Goal: Task Accomplishment & Management: Complete application form

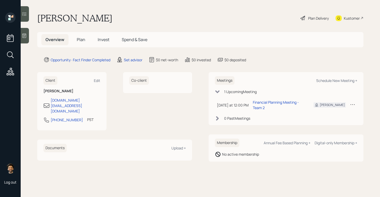
click at [103, 39] on span "Invest" at bounding box center [104, 40] width 12 height 6
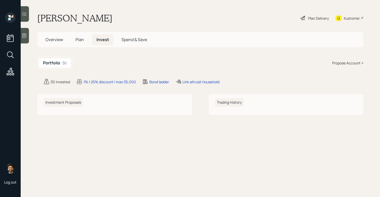
click at [309, 16] on div "Plan Delivery" at bounding box center [318, 17] width 21 height 5
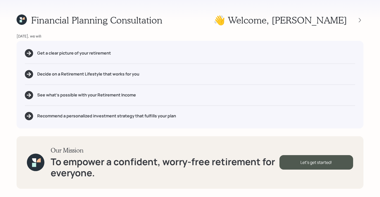
click at [21, 17] on icon at bounding box center [22, 19] width 10 height 10
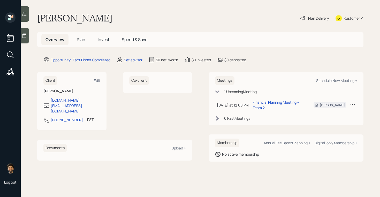
click at [79, 41] on span "Plan" at bounding box center [81, 40] width 9 height 6
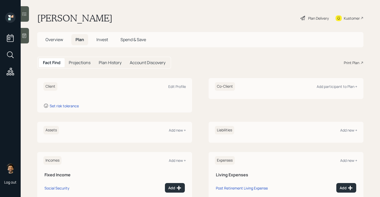
scroll to position [55, 0]
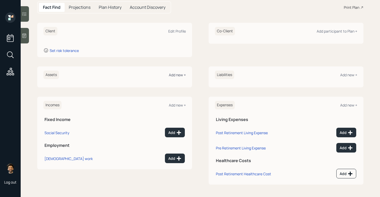
click at [174, 72] on div "Add new +" at bounding box center [177, 74] width 17 height 5
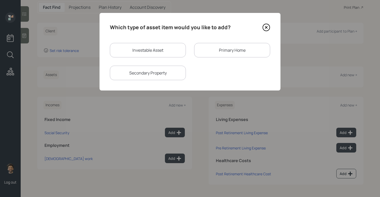
click at [129, 51] on div "Investable Asset" at bounding box center [148, 50] width 76 height 14
select select "taxable"
select select "balanced"
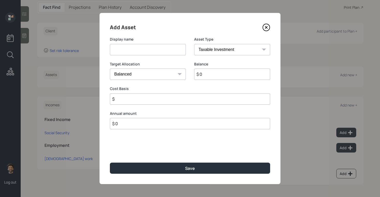
click at [124, 49] on input at bounding box center [148, 49] width 76 height 11
type input "NQ"
click at [207, 74] on input "$ 0" at bounding box center [232, 73] width 76 height 11
type input "$ 200,000"
click at [134, 97] on input "$" at bounding box center [190, 98] width 160 height 11
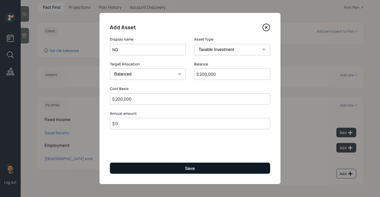
type input "$ 200,000"
click at [137, 167] on button "Save" at bounding box center [190, 167] width 160 height 11
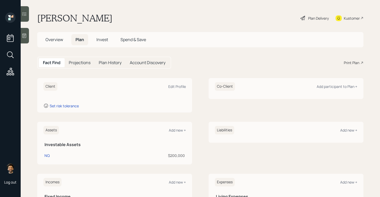
click at [105, 39] on span "Invest" at bounding box center [102, 40] width 12 height 6
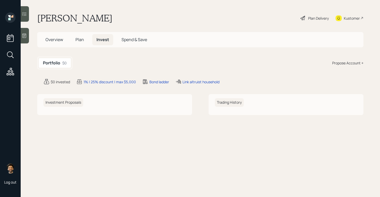
click at [346, 62] on div "Propose Account +" at bounding box center [347, 62] width 31 height 5
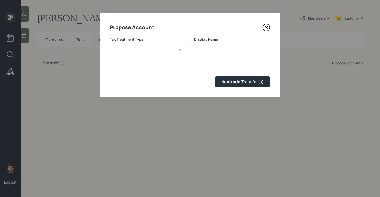
click at [160, 49] on select "Roth Taxable Traditional" at bounding box center [148, 49] width 76 height 11
select select "taxable"
click at [110, 44] on select "Roth Taxable Traditional" at bounding box center [148, 49] width 76 height 11
type input "Taxable"
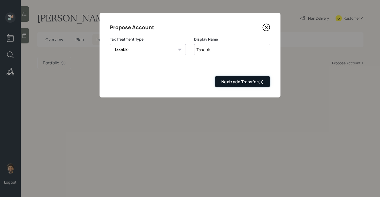
click at [237, 82] on div "Next: add Transfer(s)" at bounding box center [242, 82] width 42 height 6
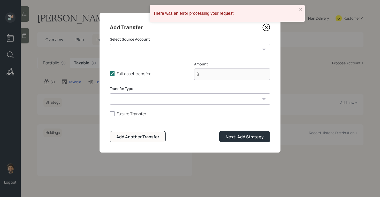
click at [127, 52] on select "NQ ($200,000 | Taxable Investment)" at bounding box center [190, 49] width 160 height 11
select select "56e8b3b6-601c-4a83-a61d-9116813e372d"
click at [110, 44] on select "NQ ($200,000 | Taxable Investment)" at bounding box center [190, 49] width 160 height 11
type input "$ 200,000"
click at [129, 92] on div "Transfer Type ACAT Transfer Non ACAT Transfer Capitalize Rollover Rollover Depo…" at bounding box center [190, 95] width 160 height 19
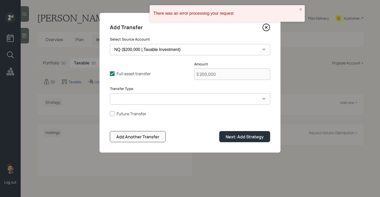
click at [129, 98] on select "ACAT Transfer Non ACAT Transfer Capitalize Rollover Rollover Deposit" at bounding box center [190, 98] width 160 height 11
select select "acat_transfer"
click at [110, 93] on select "ACAT Transfer Non ACAT Transfer Capitalize Rollover Rollover Deposit" at bounding box center [190, 98] width 160 height 11
click at [239, 137] on div "Next: Add Strategy" at bounding box center [244, 137] width 38 height 6
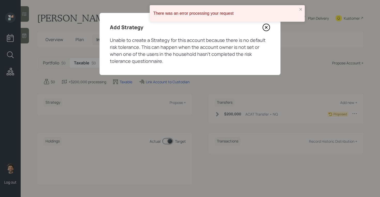
click at [265, 28] on icon at bounding box center [266, 27] width 2 height 2
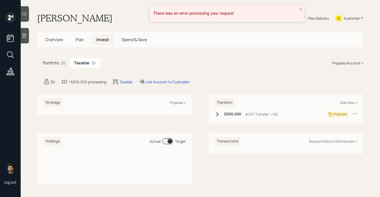
click at [79, 38] on span "Plan" at bounding box center [79, 40] width 9 height 6
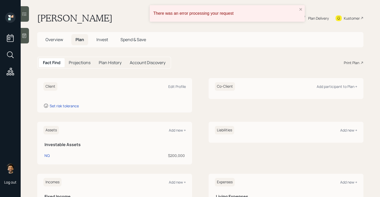
scroll to position [77, 0]
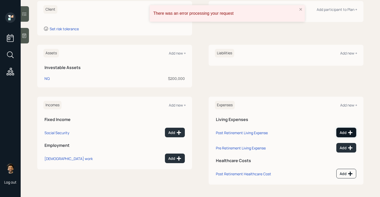
click at [342, 131] on div "Add" at bounding box center [345, 132] width 13 height 5
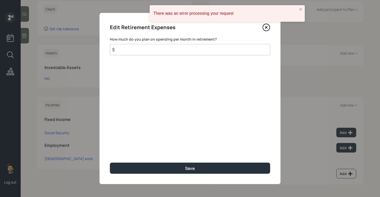
click at [159, 53] on input "$" at bounding box center [190, 49] width 160 height 11
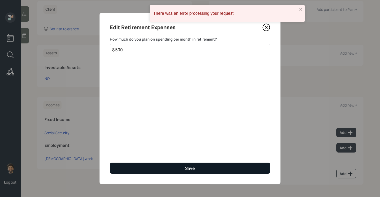
type input "$ 500"
click at [181, 168] on button "Save" at bounding box center [190, 167] width 160 height 11
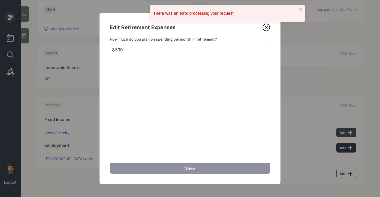
scroll to position [73, 0]
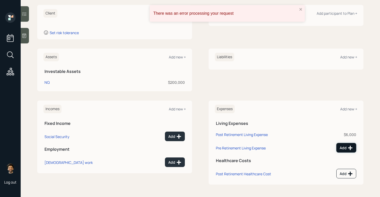
click at [348, 146] on icon at bounding box center [349, 147] width 5 height 5
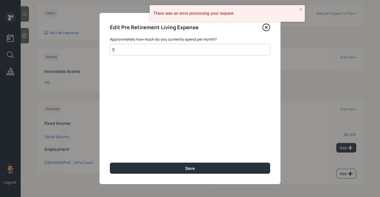
click at [173, 49] on input "$" at bounding box center [190, 49] width 160 height 11
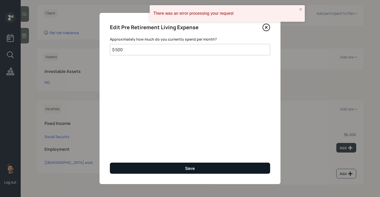
type input "$ 500"
click at [130, 163] on button "Save" at bounding box center [190, 167] width 160 height 11
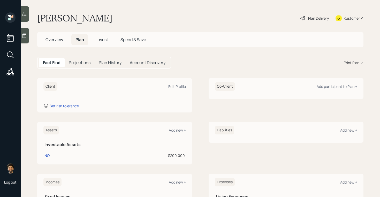
scroll to position [69, 0]
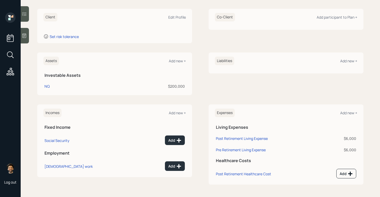
click at [238, 135] on td "Post Retirement Living Expense" at bounding box center [266, 137] width 103 height 11
click at [226, 135] on td "Post Retirement Living Expense" at bounding box center [266, 137] width 103 height 11
click at [229, 140] on div "Post Retirement Living Expense" at bounding box center [242, 138] width 52 height 5
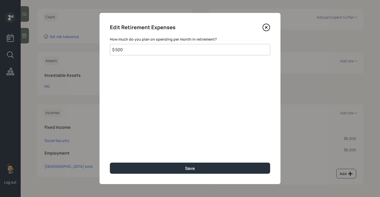
click at [124, 50] on input "$ 500" at bounding box center [190, 49] width 160 height 11
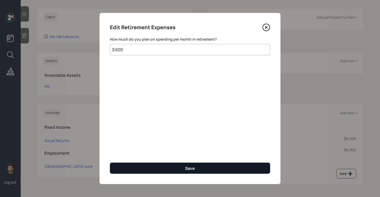
type input "$ 600"
click at [121, 171] on button "Save" at bounding box center [190, 167] width 160 height 11
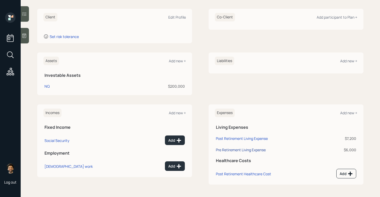
click at [226, 148] on div "Pre Retirement Living Expense" at bounding box center [241, 149] width 50 height 5
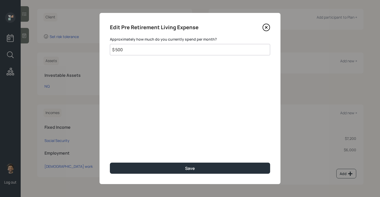
click at [129, 45] on input "$ 500" at bounding box center [190, 49] width 160 height 11
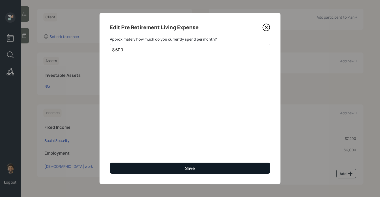
type input "$ 600"
click at [149, 167] on button "Save" at bounding box center [190, 167] width 160 height 11
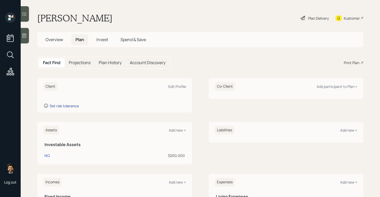
click at [60, 104] on div "Set risk tolerance" at bounding box center [64, 105] width 29 height 5
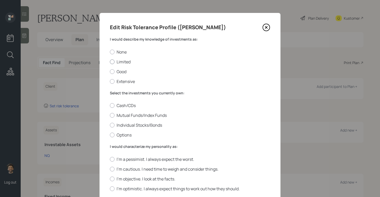
click at [115, 60] on label "Limited" at bounding box center [190, 62] width 160 height 6
click at [110, 61] on input "Limited" at bounding box center [109, 61] width 0 height 0
radio input "true"
click at [125, 116] on label "Mutual Funds/Index Funds" at bounding box center [190, 115] width 160 height 6
click at [110, 115] on input "Mutual Funds/Index Funds" at bounding box center [109, 115] width 0 height 0
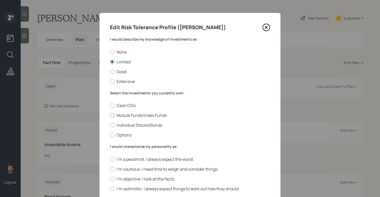
radio input "true"
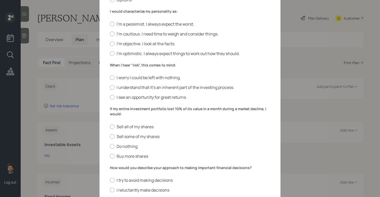
scroll to position [133, 0]
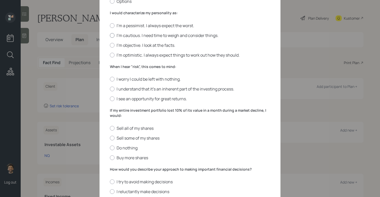
click at [111, 35] on div at bounding box center [112, 35] width 5 height 5
click at [110, 35] on input "I'm cautious. I need time to weigh and consider things." at bounding box center [109, 35] width 0 height 0
radio input "true"
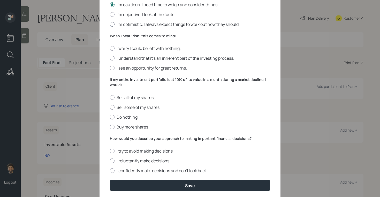
scroll to position [170, 0]
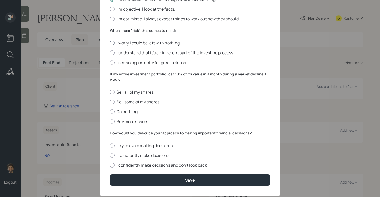
click at [113, 42] on div at bounding box center [112, 43] width 5 height 5
click at [110, 43] on input "I worry I could be left with nothing." at bounding box center [109, 43] width 0 height 0
radio input "true"
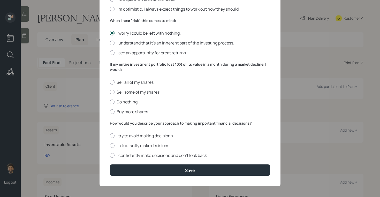
scroll to position [181, 0]
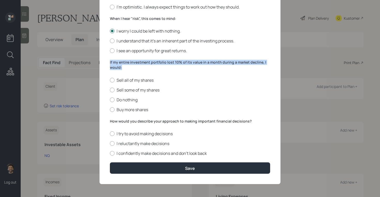
drag, startPoint x: 123, startPoint y: 67, endPoint x: 105, endPoint y: 62, distance: 17.8
click at [105, 62] on div "Edit Risk Tolerance Profile (Victor) I would describe my knowledge of investmen…" at bounding box center [189, 7] width 181 height 352
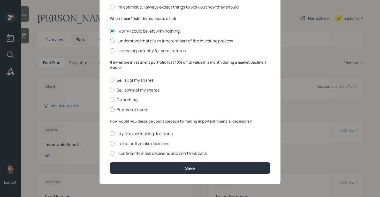
click at [118, 109] on label "Buy more shares" at bounding box center [190, 110] width 160 height 6
click at [110, 109] on input "Buy more shares" at bounding box center [109, 109] width 0 height 0
radio input "true"
click at [115, 143] on label "I reluctantly make decisions" at bounding box center [190, 143] width 160 height 6
click at [110, 143] on input "I reluctantly make decisions" at bounding box center [109, 143] width 0 height 0
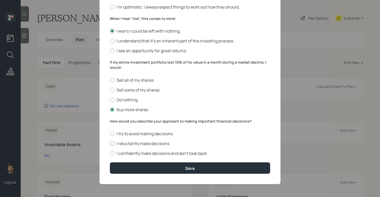
radio input "true"
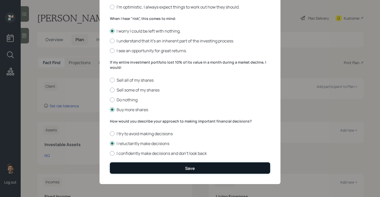
click at [151, 167] on button "Save" at bounding box center [190, 167] width 160 height 11
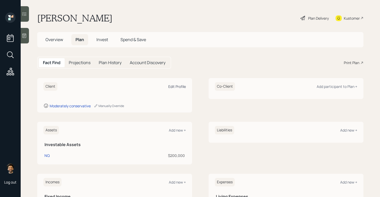
click at [180, 87] on div "Edit Profile" at bounding box center [177, 86] width 18 height 5
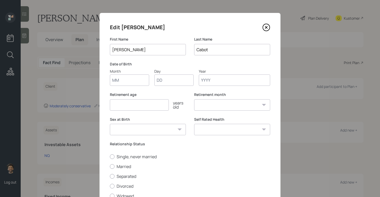
click at [116, 79] on input "Month" at bounding box center [129, 79] width 39 height 11
type input "10"
type input "11"
type input "1951"
select select "10"
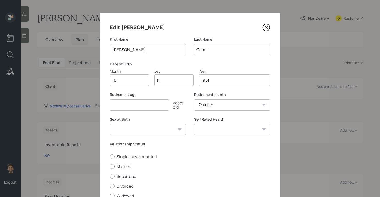
scroll to position [43, 0]
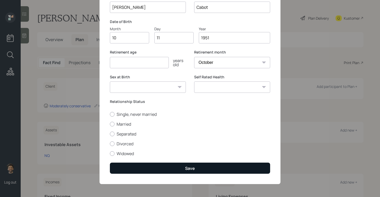
type input "1951"
click at [123, 168] on button "Save" at bounding box center [190, 167] width 160 height 11
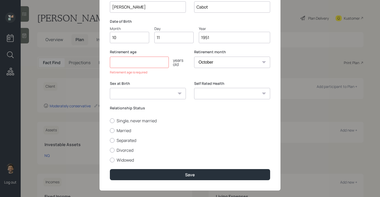
click at [128, 58] on input "number" at bounding box center [139, 62] width 59 height 11
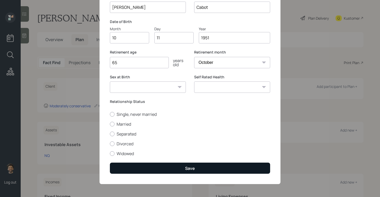
type input "65"
click at [136, 166] on button "Save" at bounding box center [190, 167] width 160 height 11
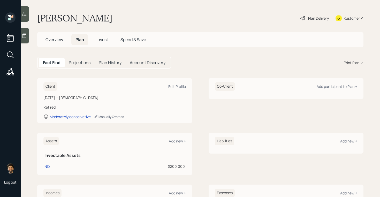
click at [312, 19] on div "Plan Delivery" at bounding box center [318, 17] width 21 height 5
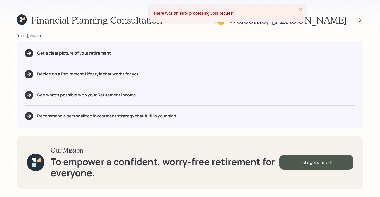
click at [360, 21] on icon at bounding box center [359, 20] width 5 height 5
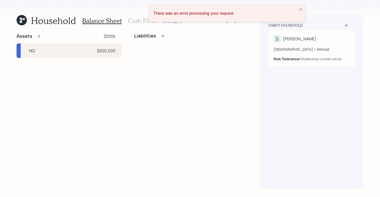
click at [19, 22] on icon at bounding box center [22, 20] width 10 height 10
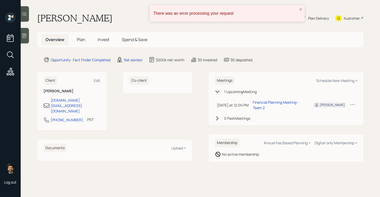
click at [102, 39] on span "Invest" at bounding box center [104, 40] width 12 height 6
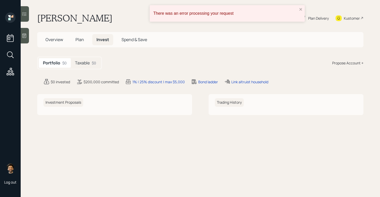
click at [86, 58] on div "Taxable $0" at bounding box center [85, 63] width 29 height 10
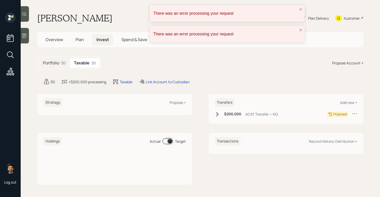
click at [180, 99] on div "Strategy Propose +" at bounding box center [114, 102] width 142 height 9
click at [180, 100] on div "Propose +" at bounding box center [177, 102] width 16 height 5
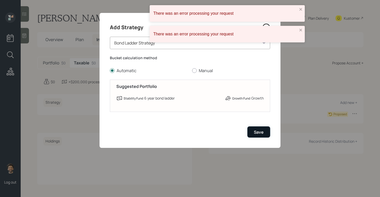
click at [264, 134] on button "Save" at bounding box center [258, 131] width 23 height 11
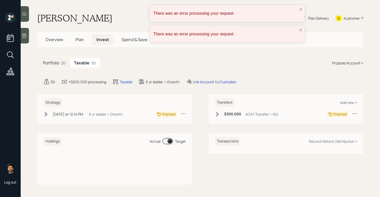
click at [298, 9] on div "There was an error processing your request" at bounding box center [226, 13] width 155 height 17
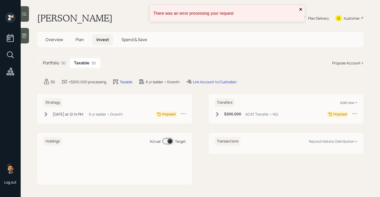
click at [299, 10] on icon "close" at bounding box center [301, 9] width 4 height 4
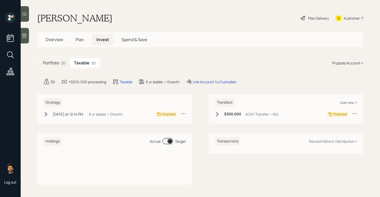
click at [320, 18] on div "Plan Delivery" at bounding box center [318, 17] width 21 height 5
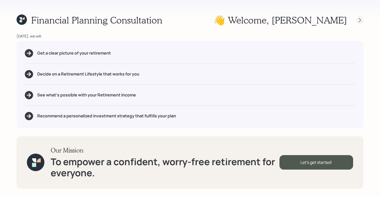
click at [358, 21] on icon at bounding box center [359, 20] width 5 height 5
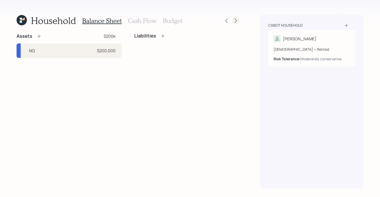
click at [235, 23] on icon at bounding box center [235, 20] width 5 height 5
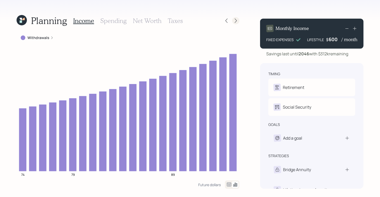
click at [235, 18] on icon at bounding box center [235, 20] width 5 height 5
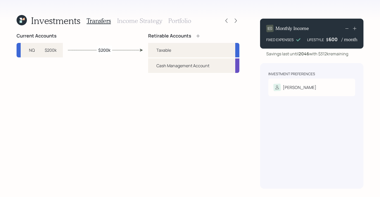
click at [129, 20] on h3 "Income Strategy" at bounding box center [139, 20] width 45 height 7
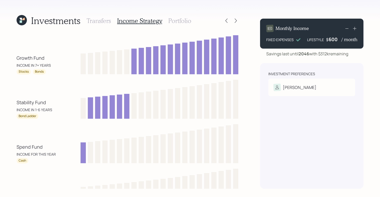
click at [176, 20] on h3 "Portfolio" at bounding box center [179, 20] width 23 height 7
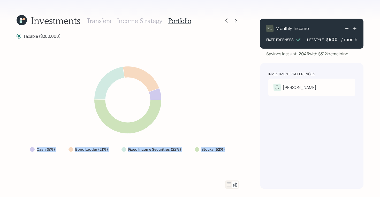
drag, startPoint x: 225, startPoint y: 147, endPoint x: 43, endPoint y: 142, distance: 181.8
click at [43, 142] on div "Cash (5%) Bond Ladder (21%) Fixed Income Securities (22%) Stocks (52%)" at bounding box center [128, 109] width 223 height 129
drag, startPoint x: 223, startPoint y: 152, endPoint x: 196, endPoint y: 150, distance: 27.2
click at [196, 150] on div "Stocks (52%)" at bounding box center [209, 149] width 39 height 9
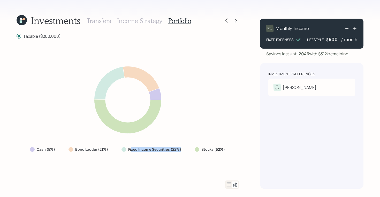
drag, startPoint x: 180, startPoint y: 150, endPoint x: 130, endPoint y: 149, distance: 49.6
click at [130, 149] on label "Fixed Income Securities (22%)" at bounding box center [154, 149] width 53 height 5
drag, startPoint x: 108, startPoint y: 148, endPoint x: 55, endPoint y: 147, distance: 53.4
click at [55, 147] on div "Cash (5%) Bond Ladder (21%) Fixed Income Securities (22%) Stocks (52%)" at bounding box center [128, 149] width 204 height 9
drag, startPoint x: 57, startPoint y: 148, endPoint x: 29, endPoint y: 148, distance: 28.1
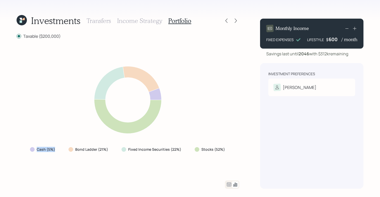
click at [29, 148] on div "Cash (5%)" at bounding box center [43, 149] width 34 height 9
drag, startPoint x: 224, startPoint y: 151, endPoint x: 196, endPoint y: 151, distance: 28.1
click at [196, 151] on div "Stocks (52%)" at bounding box center [209, 149] width 31 height 5
drag, startPoint x: 180, startPoint y: 150, endPoint x: 128, endPoint y: 151, distance: 52.7
click at [128, 151] on div "Fixed Income Securities (22%)" at bounding box center [151, 149] width 61 height 5
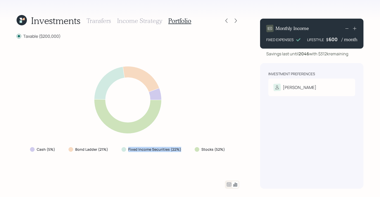
click at [160, 150] on label "Fixed Income Securities (22%)" at bounding box center [154, 149] width 53 height 5
drag, startPoint x: 110, startPoint y: 150, endPoint x: 75, endPoint y: 149, distance: 34.9
click at [75, 149] on div "Bond Ladder (21%)" at bounding box center [88, 149] width 49 height 9
drag, startPoint x: 58, startPoint y: 152, endPoint x: 28, endPoint y: 150, distance: 30.3
click at [28, 150] on div "Cash (5%)" at bounding box center [43, 149] width 34 height 9
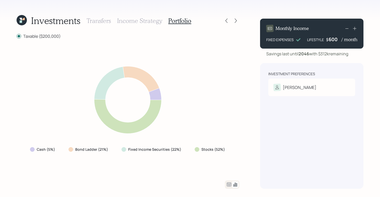
click at [228, 184] on icon at bounding box center [229, 184] width 6 height 6
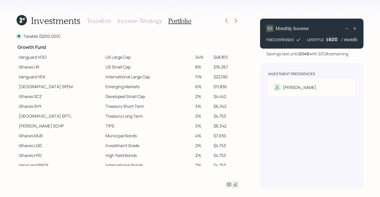
scroll to position [105, 0]
drag, startPoint x: 17, startPoint y: 48, endPoint x: 48, endPoint y: 49, distance: 31.0
click at [48, 49] on td "Growth Fund" at bounding box center [60, 47] width 87 height 11
click at [24, 58] on td "Vanguard VOO" at bounding box center [60, 58] width 87 height 10
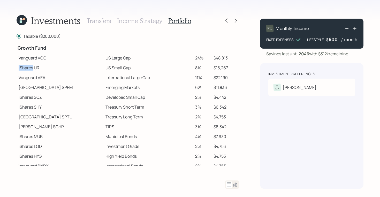
drag, startPoint x: 18, startPoint y: 68, endPoint x: 32, endPoint y: 68, distance: 13.9
click at [32, 68] on td "iShares IJR" at bounding box center [60, 68] width 87 height 10
drag, startPoint x: 19, startPoint y: 87, endPoint x: 40, endPoint y: 88, distance: 20.7
click at [40, 88] on td "State Street SPEM" at bounding box center [60, 87] width 87 height 10
drag, startPoint x: 19, startPoint y: 128, endPoint x: 38, endPoint y: 128, distance: 19.6
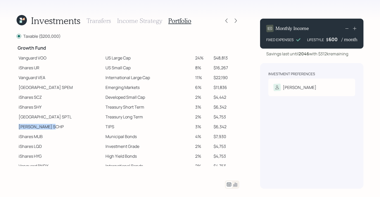
click at [38, 128] on td "Schwab SCHP" at bounding box center [60, 127] width 87 height 10
drag, startPoint x: 19, startPoint y: 57, endPoint x: 48, endPoint y: 60, distance: 29.8
click at [48, 60] on td "Vanguard VOO" at bounding box center [60, 58] width 87 height 10
click at [38, 58] on td "Vanguard VOO" at bounding box center [60, 58] width 87 height 10
drag, startPoint x: 38, startPoint y: 58, endPoint x: 52, endPoint y: 58, distance: 14.0
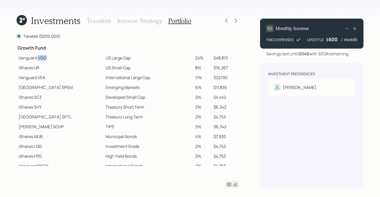
click at [52, 58] on td "Vanguard VOO" at bounding box center [60, 58] width 87 height 10
drag, startPoint x: 33, startPoint y: 67, endPoint x: 42, endPoint y: 68, distance: 9.1
click at [42, 68] on td "iShares IJR" at bounding box center [60, 68] width 87 height 10
drag, startPoint x: 38, startPoint y: 77, endPoint x: 51, endPoint y: 77, distance: 13.2
click at [51, 77] on td "Vanguard VEA" at bounding box center [60, 78] width 87 height 10
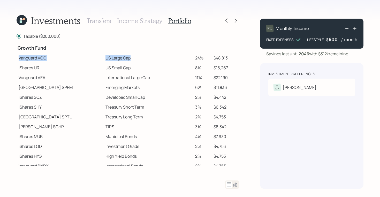
drag, startPoint x: 18, startPoint y: 59, endPoint x: 123, endPoint y: 58, distance: 105.3
click at [123, 58] on tr "Vanguard VOO US Large Cap 24% $48,813" at bounding box center [128, 58] width 223 height 10
drag, startPoint x: 86, startPoint y: 68, endPoint x: 117, endPoint y: 68, distance: 31.2
click at [117, 68] on td "US Small Cap" at bounding box center [148, 68] width 90 height 10
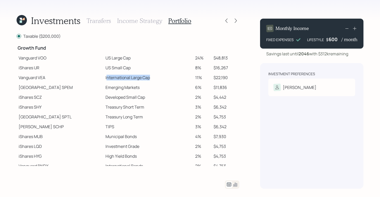
drag, startPoint x: 86, startPoint y: 79, endPoint x: 143, endPoint y: 81, distance: 56.8
click at [143, 81] on td "International Large Cap" at bounding box center [148, 78] width 90 height 10
drag, startPoint x: 87, startPoint y: 88, endPoint x: 131, endPoint y: 89, distance: 43.9
click at [131, 89] on td "Emerging Markets" at bounding box center [148, 87] width 90 height 10
drag, startPoint x: 84, startPoint y: 98, endPoint x: 137, endPoint y: 98, distance: 52.9
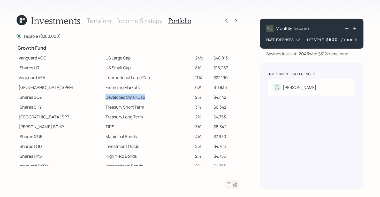
click at [137, 98] on td "Developed Small Cap" at bounding box center [148, 97] width 90 height 10
drag, startPoint x: 195, startPoint y: 59, endPoint x: 178, endPoint y: 59, distance: 17.3
click at [178, 59] on tr "Vanguard VOO US Large Cap 24% $48,813" at bounding box center [128, 58] width 223 height 10
drag, startPoint x: 195, startPoint y: 67, endPoint x: 177, endPoint y: 67, distance: 17.6
click at [177, 67] on tr "iShares IJR US Small Cap 8% $16,267" at bounding box center [128, 68] width 223 height 10
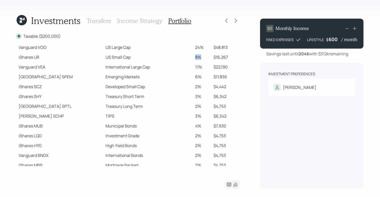
scroll to position [119, 0]
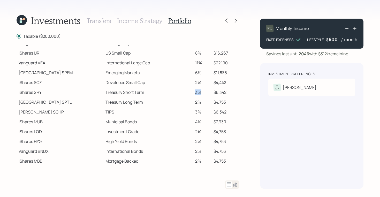
drag, startPoint x: 188, startPoint y: 92, endPoint x: 198, endPoint y: 92, distance: 9.8
click at [197, 92] on td "3%" at bounding box center [202, 92] width 19 height 10
drag, startPoint x: 187, startPoint y: 102, endPoint x: 195, endPoint y: 102, distance: 7.2
click at [195, 102] on td "2%" at bounding box center [202, 102] width 19 height 10
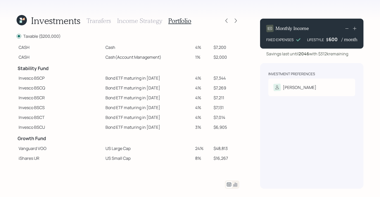
scroll to position [13, 0]
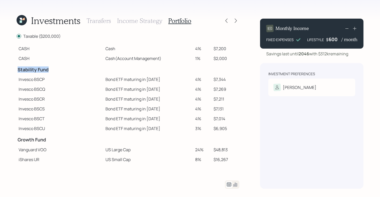
drag, startPoint x: 17, startPoint y: 71, endPoint x: 50, endPoint y: 70, distance: 32.8
click at [50, 70] on td "Stability Fund" at bounding box center [60, 68] width 87 height 11
drag, startPoint x: 18, startPoint y: 81, endPoint x: 34, endPoint y: 81, distance: 15.5
click at [34, 81] on td "Invesco BSCP" at bounding box center [60, 79] width 87 height 10
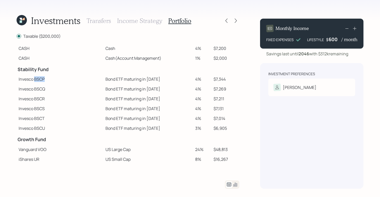
drag, startPoint x: 35, startPoint y: 79, endPoint x: 46, endPoint y: 79, distance: 11.4
click at [46, 79] on td "Invesco BSCP" at bounding box center [60, 79] width 87 height 10
drag, startPoint x: 85, startPoint y: 78, endPoint x: 142, endPoint y: 83, distance: 56.5
click at [142, 83] on td "Bond ETF maturing in 2025" at bounding box center [148, 79] width 90 height 10
drag, startPoint x: 85, startPoint y: 91, endPoint x: 135, endPoint y: 92, distance: 49.9
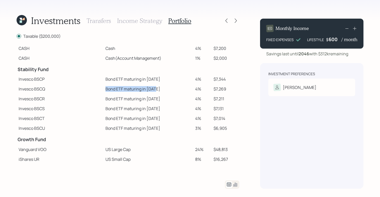
click at [135, 92] on td "Bond ETF maturing in 2026" at bounding box center [148, 89] width 90 height 10
drag, startPoint x: 84, startPoint y: 100, endPoint x: 139, endPoint y: 100, distance: 55.0
click at [139, 100] on td "Bond ETF maturing in 2027" at bounding box center [148, 99] width 90 height 10
drag, startPoint x: 136, startPoint y: 79, endPoint x: 82, endPoint y: 80, distance: 53.2
click at [82, 80] on tr "Invesco BSCP Bond ETF maturing in 2025 4% $7,344" at bounding box center [128, 79] width 223 height 10
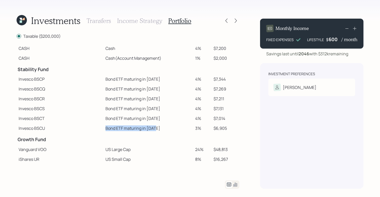
drag, startPoint x: 137, startPoint y: 128, endPoint x: 84, endPoint y: 129, distance: 52.9
click at [103, 129] on td "Bond ETF maturing in 2030" at bounding box center [148, 128] width 90 height 10
drag, startPoint x: 223, startPoint y: 79, endPoint x: 185, endPoint y: 78, distance: 37.4
click at [185, 78] on tr "Invesco BSCP Bond ETF maturing in 2025 4% $7,344" at bounding box center [128, 79] width 223 height 10
click at [220, 79] on td "$7,344" at bounding box center [225, 79] width 28 height 10
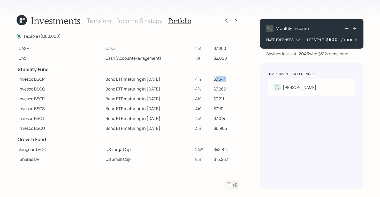
drag, startPoint x: 223, startPoint y: 79, endPoint x: 210, endPoint y: 79, distance: 12.9
click at [211, 79] on td "$7,344" at bounding box center [225, 79] width 28 height 10
drag, startPoint x: 222, startPoint y: 89, endPoint x: 205, endPoint y: 89, distance: 16.8
click at [206, 89] on tr "Invesco BSCQ Bond ETF maturing in 2026 4% $7,269" at bounding box center [128, 89] width 223 height 10
drag, startPoint x: 219, startPoint y: 98, endPoint x: 207, endPoint y: 98, distance: 12.7
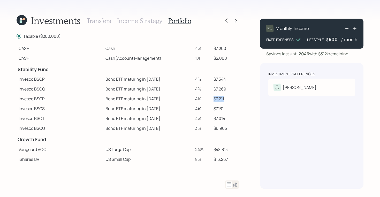
click at [211, 98] on td "$7,211" at bounding box center [225, 99] width 28 height 10
drag, startPoint x: 219, startPoint y: 106, endPoint x: 208, endPoint y: 106, distance: 11.6
click at [211, 106] on td "$7,131" at bounding box center [225, 109] width 28 height 10
drag, startPoint x: 220, startPoint y: 98, endPoint x: 211, endPoint y: 98, distance: 9.6
click at [211, 98] on td "$7,211" at bounding box center [225, 99] width 28 height 10
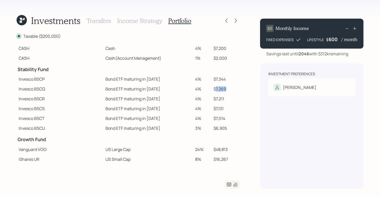
drag, startPoint x: 224, startPoint y: 88, endPoint x: 211, endPoint y: 89, distance: 12.4
click at [211, 89] on td "$7,269" at bounding box center [225, 89] width 28 height 10
click at [216, 63] on table "Spend Fund CASH Cash 4% $7,200 CASH Cash (Account Management) 1% $2,000 Stabili…" at bounding box center [128, 152] width 223 height 240
drag, startPoint x: 18, startPoint y: 71, endPoint x: 218, endPoint y: 71, distance: 199.8
click at [218, 71] on table "Spend Fund CASH Cash 4% $7,200 CASH Cash (Account Management) 1% $2,000 Stabili…" at bounding box center [128, 152] width 223 height 240
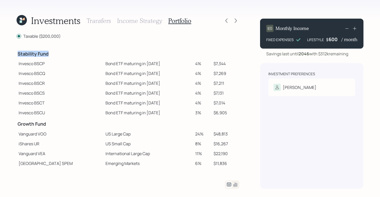
scroll to position [27, 0]
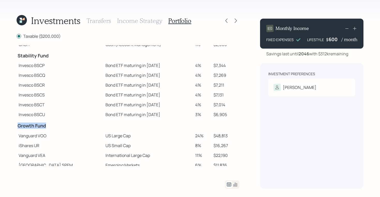
drag, startPoint x: 17, startPoint y: 127, endPoint x: 52, endPoint y: 126, distance: 35.1
click at [52, 126] on td "Growth Fund" at bounding box center [60, 124] width 87 height 11
click at [236, 185] on icon at bounding box center [235, 185] width 4 height 4
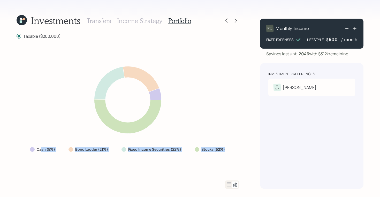
drag, startPoint x: 224, startPoint y: 149, endPoint x: 42, endPoint y: 150, distance: 181.7
click at [42, 150] on div "Cash (5%) Bond Ladder (21%) Fixed Income Securities (22%) Stocks (52%)" at bounding box center [128, 149] width 204 height 9
click at [42, 150] on label "Cash (5%)" at bounding box center [46, 149] width 18 height 5
click at [23, 17] on icon at bounding box center [22, 20] width 10 height 10
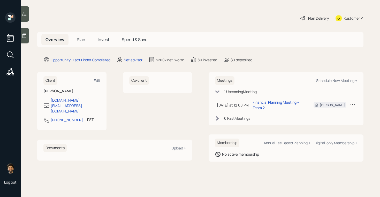
click at [85, 40] on h5 "Plan" at bounding box center [81, 39] width 17 height 11
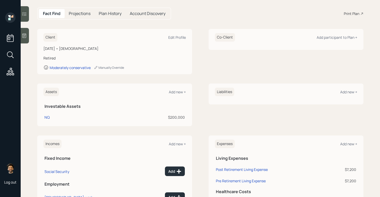
scroll to position [66, 0]
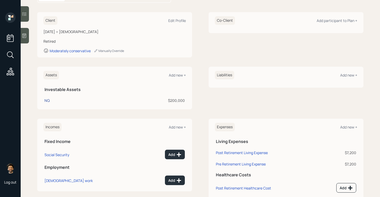
click at [46, 100] on div "NQ" at bounding box center [46, 100] width 5 height 5
select select "taxable"
select select "balanced"
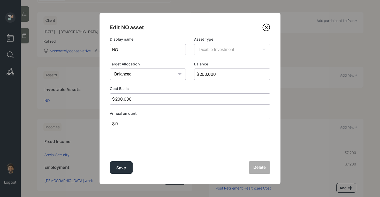
click at [122, 97] on input "$ 200,000" at bounding box center [190, 98] width 160 height 11
click at [203, 72] on input "$ 200,000" at bounding box center [232, 73] width 76 height 11
type input "$ 100,000"
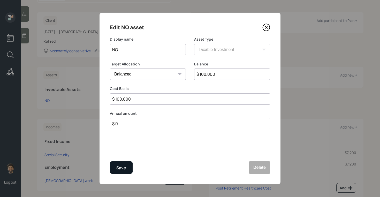
type input "$ 100,000"
click at [127, 170] on button "Save" at bounding box center [121, 167] width 23 height 12
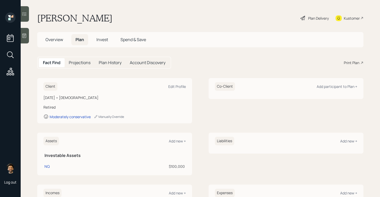
click at [310, 17] on div "Plan Delivery" at bounding box center [318, 17] width 21 height 5
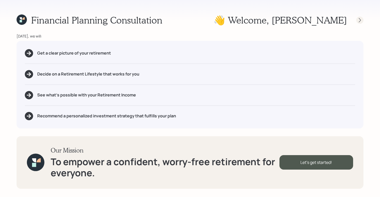
click at [358, 19] on icon at bounding box center [359, 20] width 5 height 5
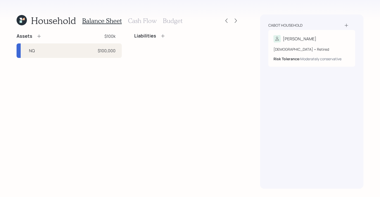
drag, startPoint x: 307, startPoint y: 113, endPoint x: 314, endPoint y: 65, distance: 47.8
click at [314, 65] on div "Cabot household Victor 73 years old • Retired Risk Tolerance: Moderately conser…" at bounding box center [311, 101] width 103 height 174
click at [233, 19] on icon at bounding box center [235, 20] width 5 height 5
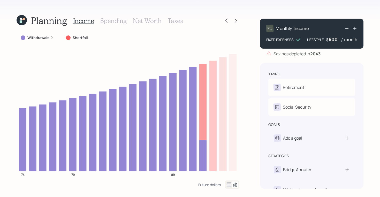
click at [20, 21] on icon at bounding box center [21, 21] width 2 height 2
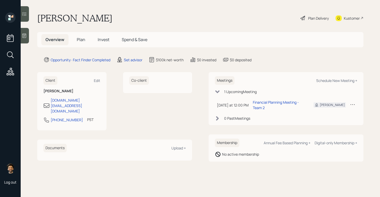
click at [82, 44] on h5 "Plan" at bounding box center [81, 39] width 17 height 11
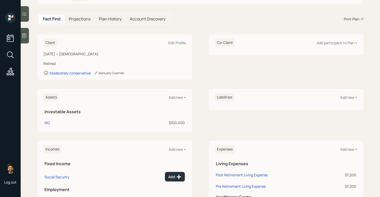
scroll to position [56, 0]
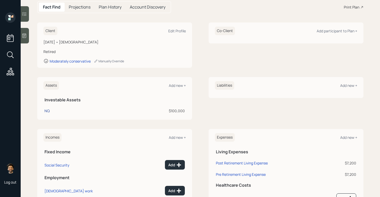
click at [48, 110] on div "NQ" at bounding box center [46, 110] width 5 height 5
select select "taxable"
select select "balanced"
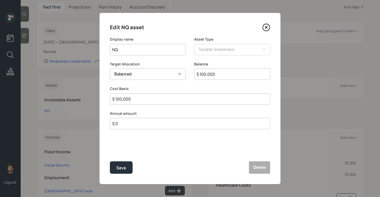
click at [206, 72] on input "$ 100,000" at bounding box center [232, 73] width 76 height 11
type input "$ 150,000"
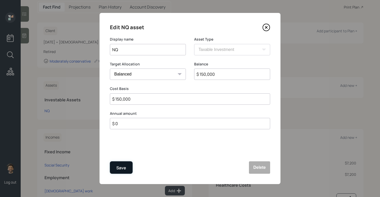
click at [123, 171] on button "Save" at bounding box center [121, 167] width 23 height 12
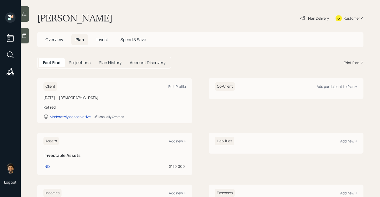
click at [315, 17] on div "Plan Delivery" at bounding box center [318, 17] width 21 height 5
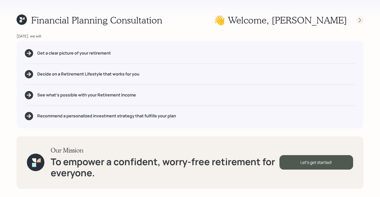
click at [356, 19] on div at bounding box center [359, 20] width 7 height 7
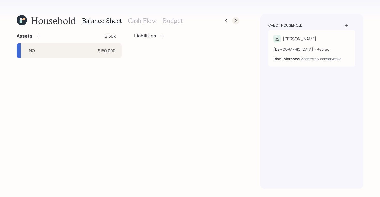
click at [236, 21] on icon at bounding box center [235, 20] width 5 height 5
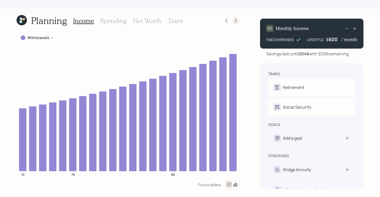
click at [235, 21] on icon at bounding box center [235, 20] width 5 height 5
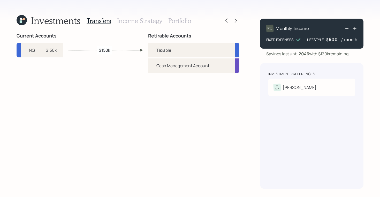
click at [153, 20] on h3 "Income Strategy" at bounding box center [139, 20] width 45 height 7
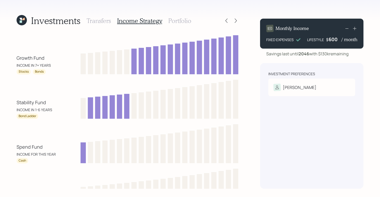
click at [177, 20] on h3 "Portfolio" at bounding box center [179, 20] width 23 height 7
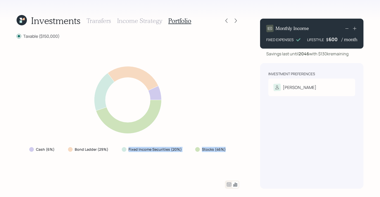
drag, startPoint x: 224, startPoint y: 148, endPoint x: 138, endPoint y: 146, distance: 86.3
click at [138, 146] on div "Cash (6%) Bond Ladder (29%) Fixed Income Securities (20%) Stocks (46%)" at bounding box center [127, 149] width 205 height 9
click at [156, 151] on label "Fixed Income Securities (20%)" at bounding box center [154, 149] width 53 height 5
drag, startPoint x: 224, startPoint y: 149, endPoint x: 197, endPoint y: 149, distance: 27.6
click at [197, 149] on div "Stocks (46%)" at bounding box center [210, 149] width 31 height 5
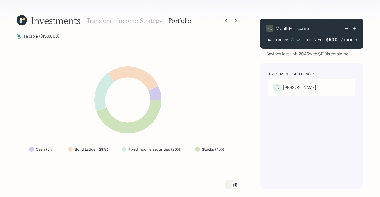
click at [227, 184] on icon at bounding box center [229, 184] width 6 height 6
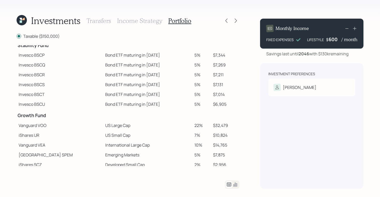
scroll to position [36, 0]
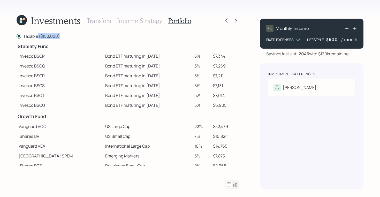
drag, startPoint x: 60, startPoint y: 36, endPoint x: 38, endPoint y: 36, distance: 21.9
click at [38, 36] on div "Taxable ($150,000)" at bounding box center [128, 36] width 223 height 6
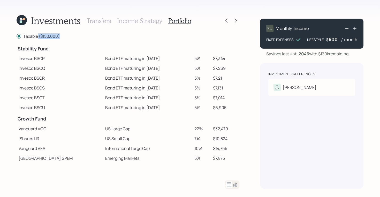
scroll to position [35, 0]
click at [234, 183] on icon at bounding box center [235, 184] width 6 height 6
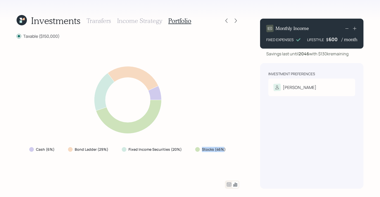
drag, startPoint x: 223, startPoint y: 149, endPoint x: 196, endPoint y: 150, distance: 26.9
click at [196, 150] on div "Stocks (46%)" at bounding box center [210, 149] width 31 height 5
click at [236, 20] on icon at bounding box center [235, 20] width 5 height 5
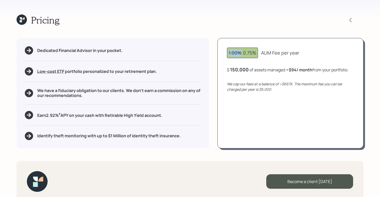
drag, startPoint x: 240, startPoint y: 54, endPoint x: 221, endPoint y: 54, distance: 18.6
click at [221, 54] on div "1.00% 0.75% AUM Fee per year $ 150,000 of assets managed ≈ $94 / month from you…" at bounding box center [290, 93] width 146 height 110
drag, startPoint x: 243, startPoint y: 53, endPoint x: 260, endPoint y: 54, distance: 16.8
click at [260, 54] on div "1.00% 0.75% AUM Fee per year" at bounding box center [290, 53] width 127 height 11
click at [237, 69] on div "150,000" at bounding box center [239, 69] width 19 height 6
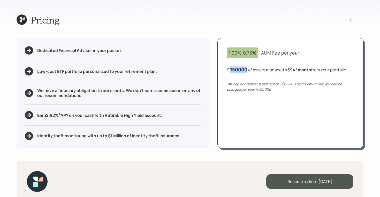
click at [237, 69] on div "150000" at bounding box center [238, 69] width 17 height 6
click at [279, 74] on div "1.00% 0.75% AUM Fee per year $ 150000 of assets managed ≈ $94 / month from your…" at bounding box center [290, 93] width 146 height 110
drag, startPoint x: 289, startPoint y: 69, endPoint x: 319, endPoint y: 69, distance: 30.2
click at [319, 69] on div "$ 150,000 of assets managed ≈ $94 / month from your portfolio ." at bounding box center [287, 69] width 121 height 6
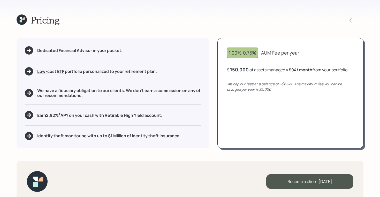
click at [22, 21] on icon at bounding box center [22, 19] width 10 height 10
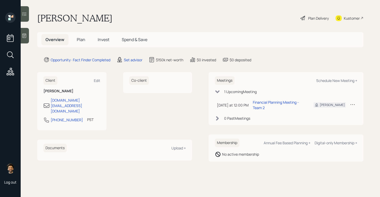
click at [83, 40] on span "Plan" at bounding box center [81, 40] width 9 height 6
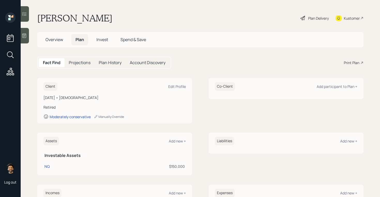
click at [351, 64] on div "Print Plan" at bounding box center [350, 62] width 15 height 5
click at [52, 40] on span "Overview" at bounding box center [54, 40] width 18 height 6
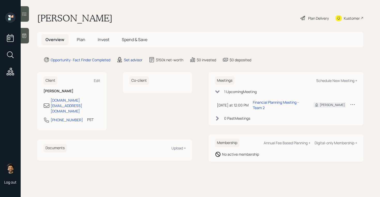
click at [132, 59] on div "Set advisor" at bounding box center [133, 59] width 19 height 5
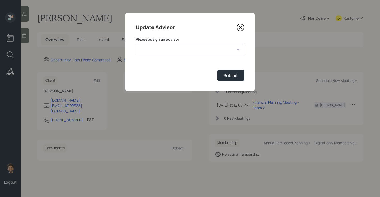
click at [159, 51] on select "Jonah Coleman Tyler End James DiStasi Treva Nostdahl Eric Schwartz Aleksandra S…" at bounding box center [190, 49] width 108 height 11
select select "f14b762f-c7c2-4b89-9227-8fa891345eea"
click at [136, 44] on select "Jonah Coleman Tyler End James DiStasi Treva Nostdahl Eric Schwartz Aleksandra S…" at bounding box center [190, 49] width 108 height 11
click at [231, 81] on button "Submit" at bounding box center [230, 75] width 27 height 11
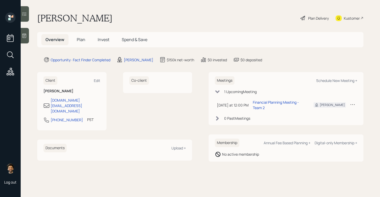
click at [81, 39] on span "Plan" at bounding box center [81, 40] width 9 height 6
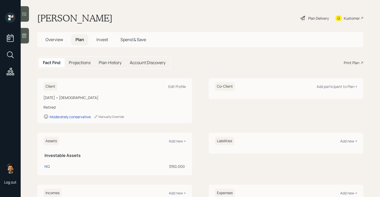
click at [352, 62] on div "Print Plan" at bounding box center [350, 62] width 15 height 5
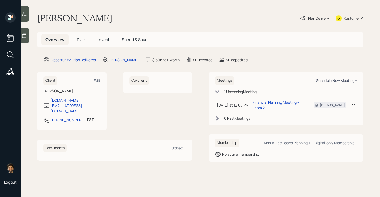
click at [328, 80] on div "Schedule New Meeting +" at bounding box center [336, 80] width 41 height 5
select select "f14b762f-c7c2-4b89-9227-8fa891345eea"
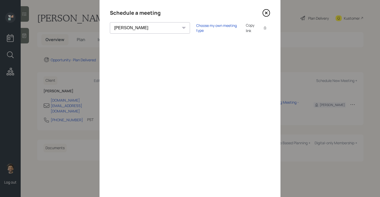
scroll to position [15, 0]
